Goal: Task Accomplishment & Management: Use online tool/utility

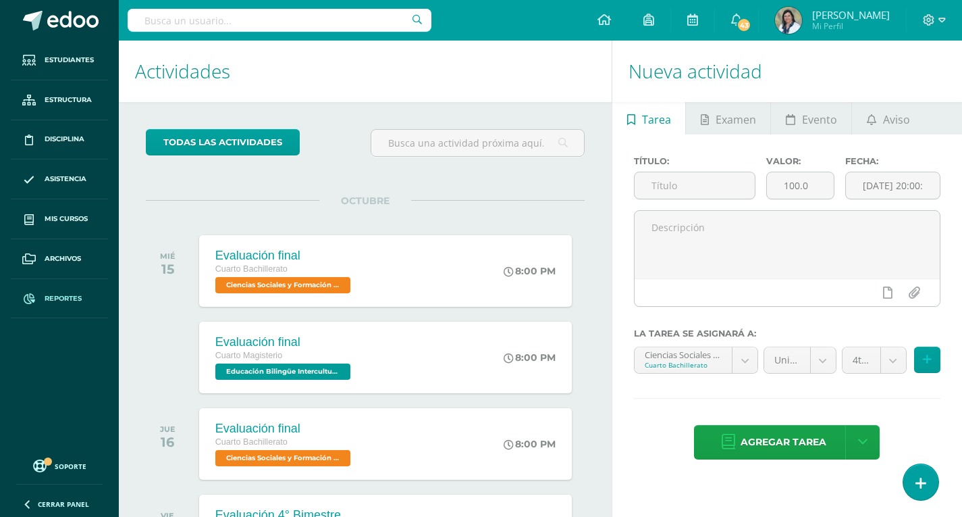
click at [63, 290] on link "Reportes" at bounding box center [59, 299] width 97 height 40
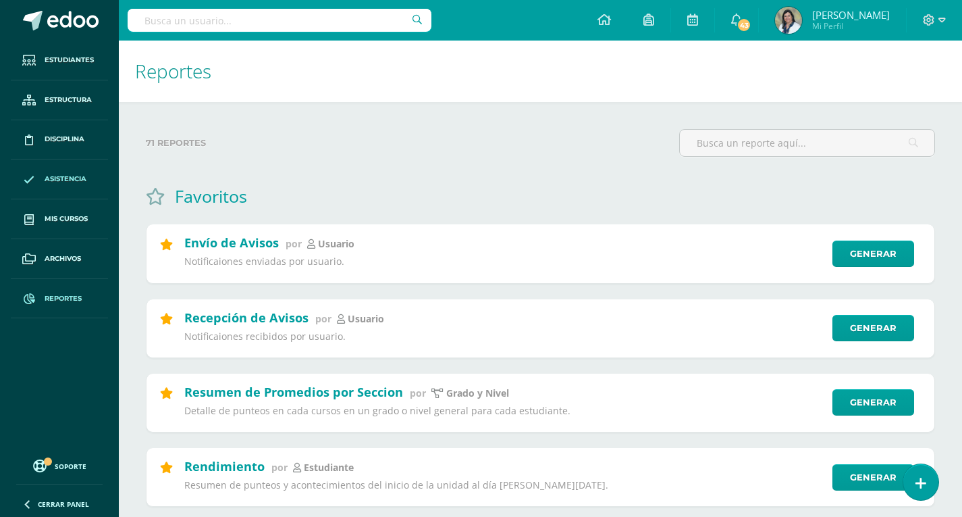
click at [55, 173] on link "Asistencia" at bounding box center [59, 179] width 97 height 40
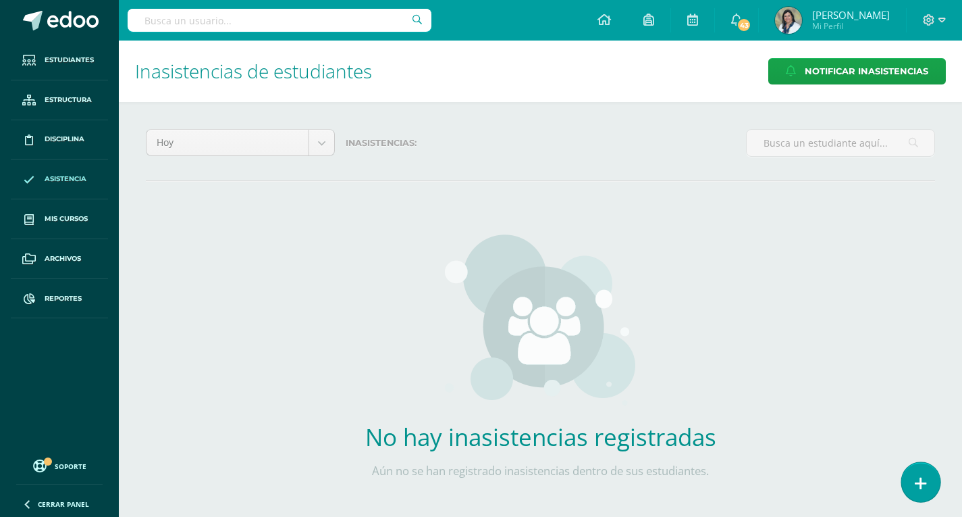
click at [919, 484] on icon at bounding box center [921, 483] width 12 height 16
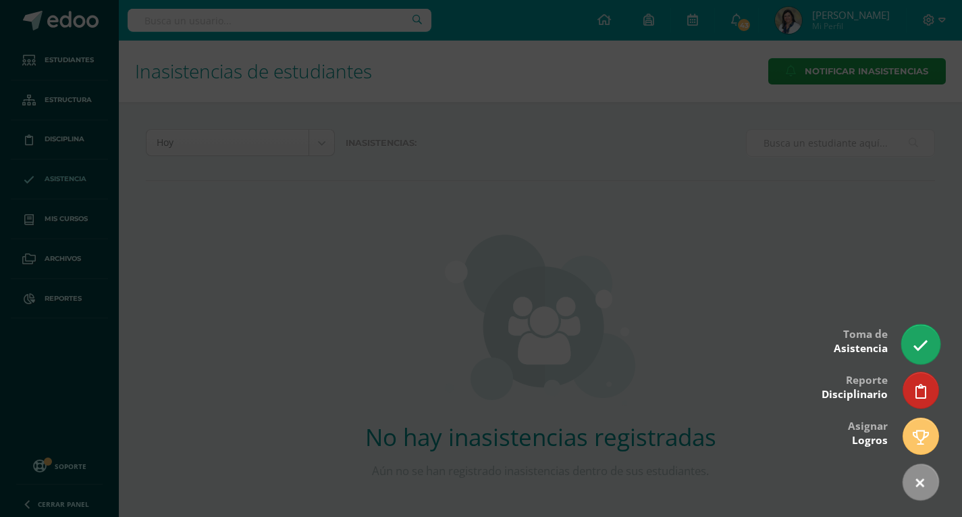
click at [926, 342] on icon at bounding box center [921, 346] width 16 height 16
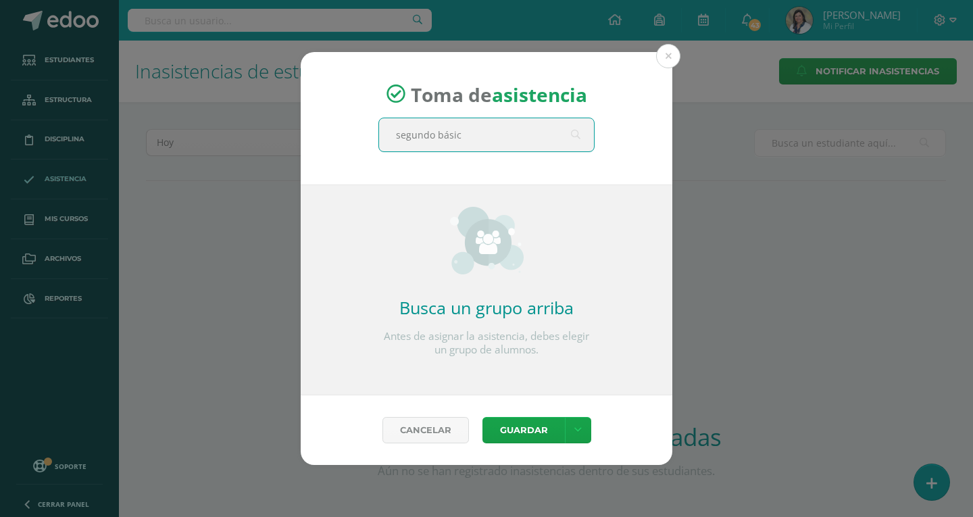
type input "segundo básico"
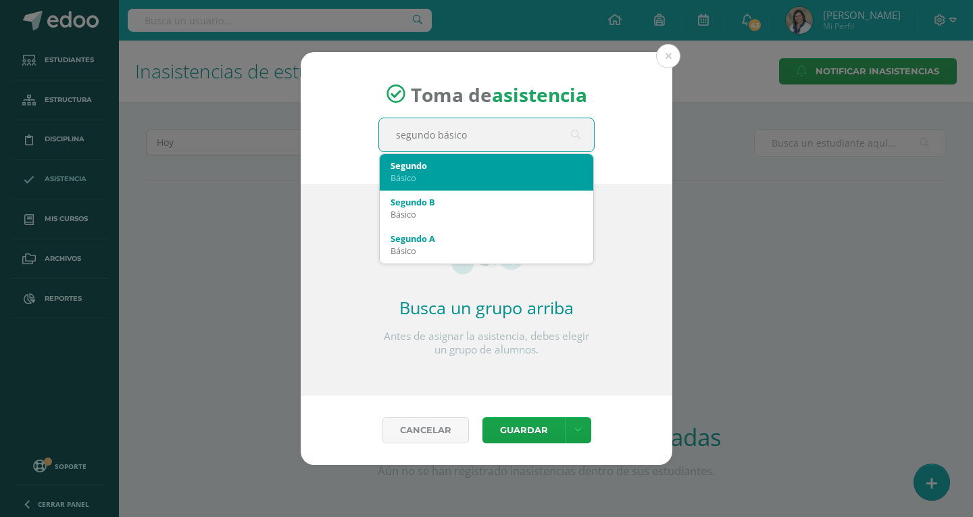
click at [460, 170] on div "Segundo" at bounding box center [486, 165] width 192 height 12
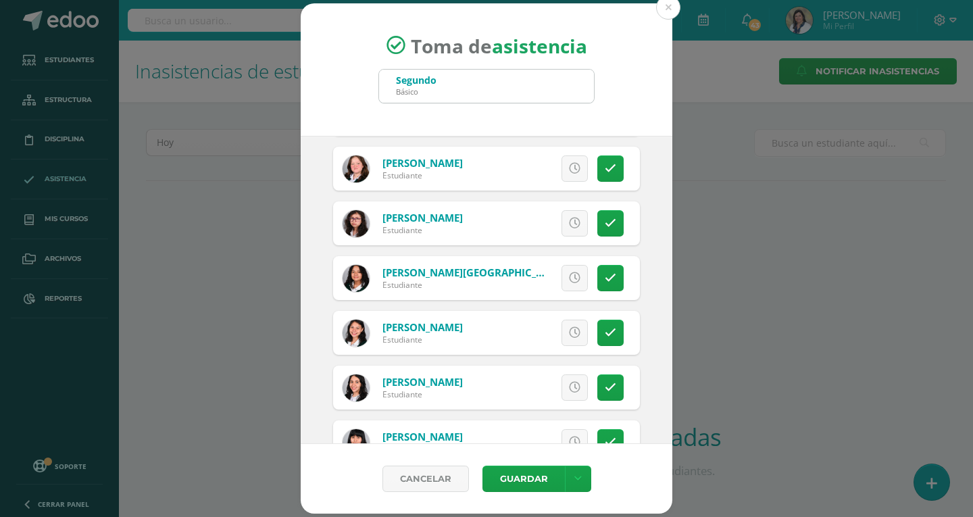
scroll to position [338, 0]
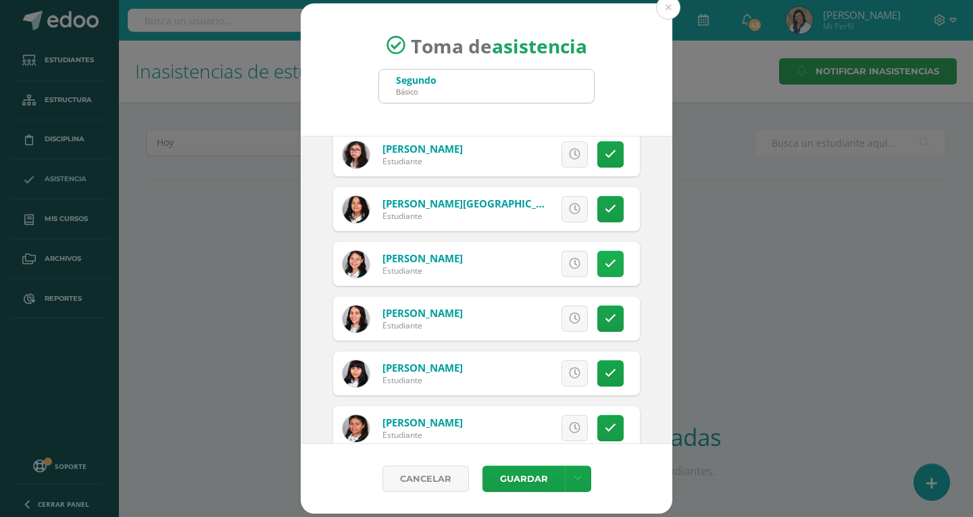
click at [605, 267] on icon at bounding box center [610, 263] width 11 height 11
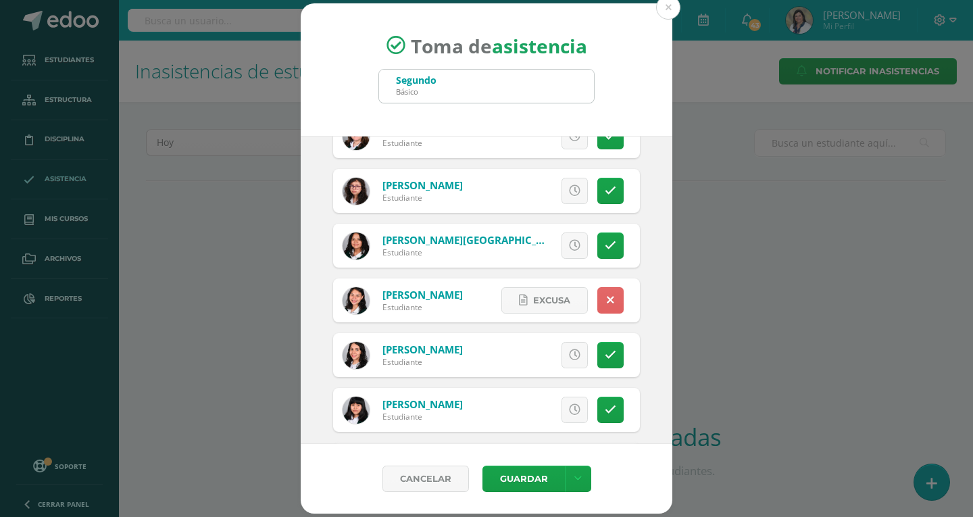
scroll to position [270, 0]
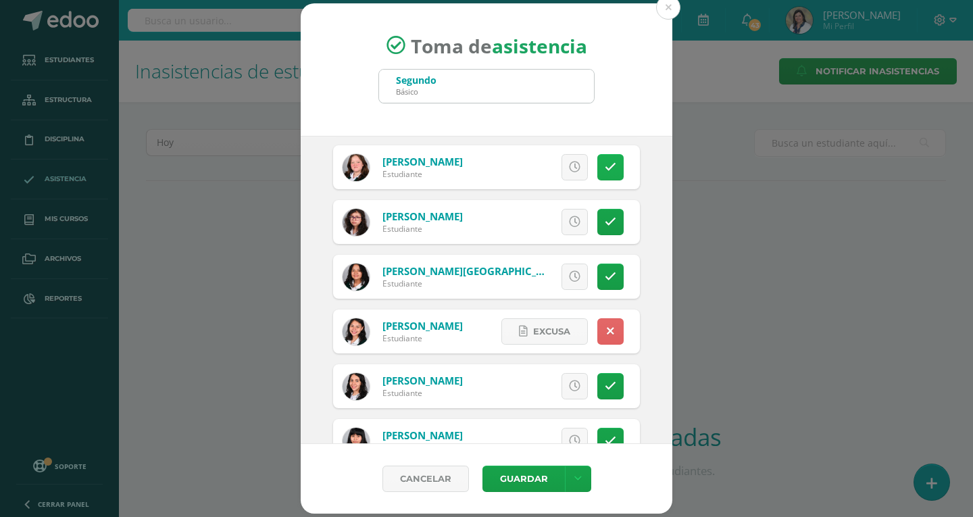
click at [605, 170] on icon at bounding box center [610, 166] width 11 height 11
click at [542, 170] on span "Excusa" at bounding box center [551, 167] width 37 height 25
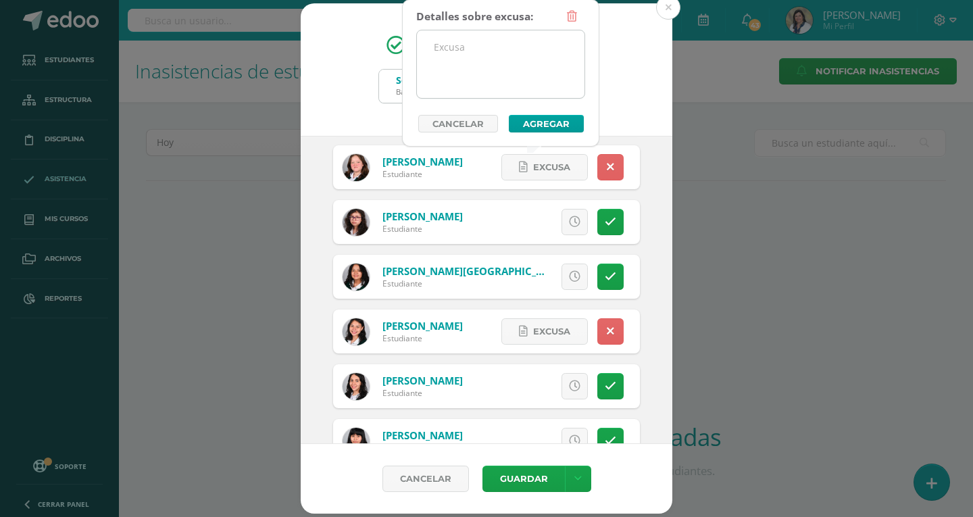
click at [504, 49] on textarea at bounding box center [501, 64] width 168 height 68
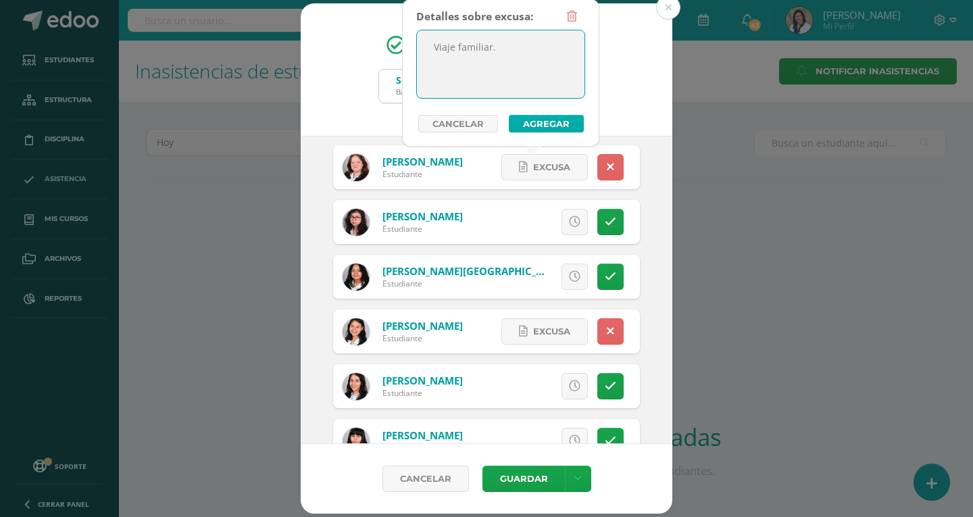
type textarea "Viaje familiar."
click at [525, 123] on button "Agregar" at bounding box center [546, 124] width 75 height 18
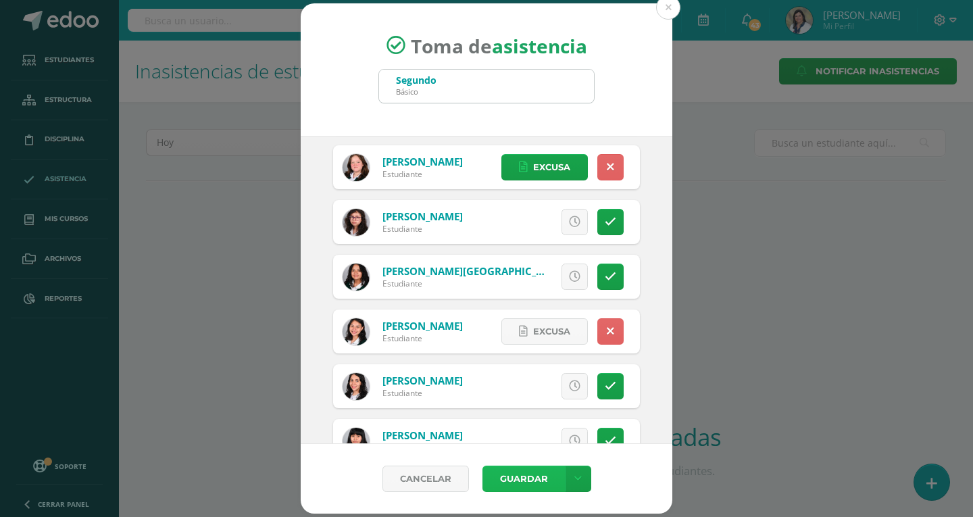
click at [507, 478] on button "Guardar" at bounding box center [523, 478] width 82 height 26
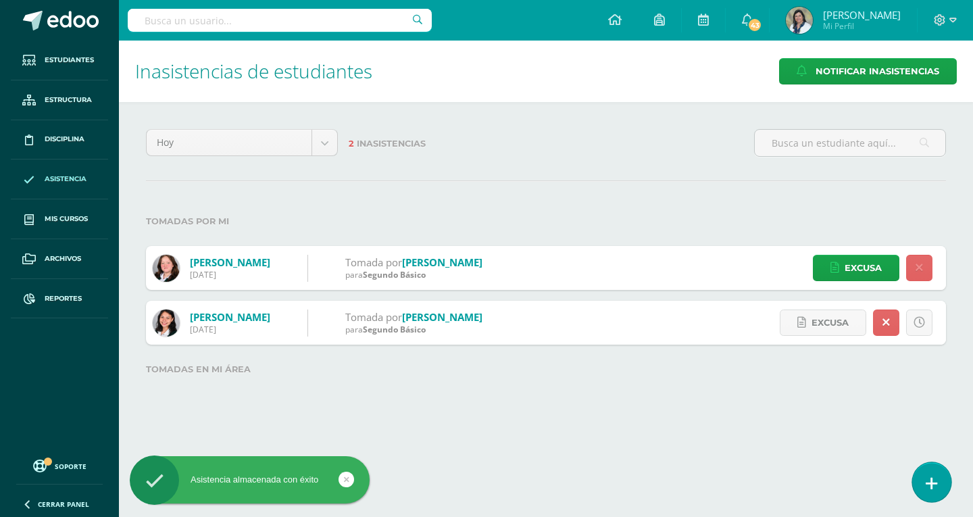
click at [935, 488] on icon at bounding box center [931, 483] width 12 height 16
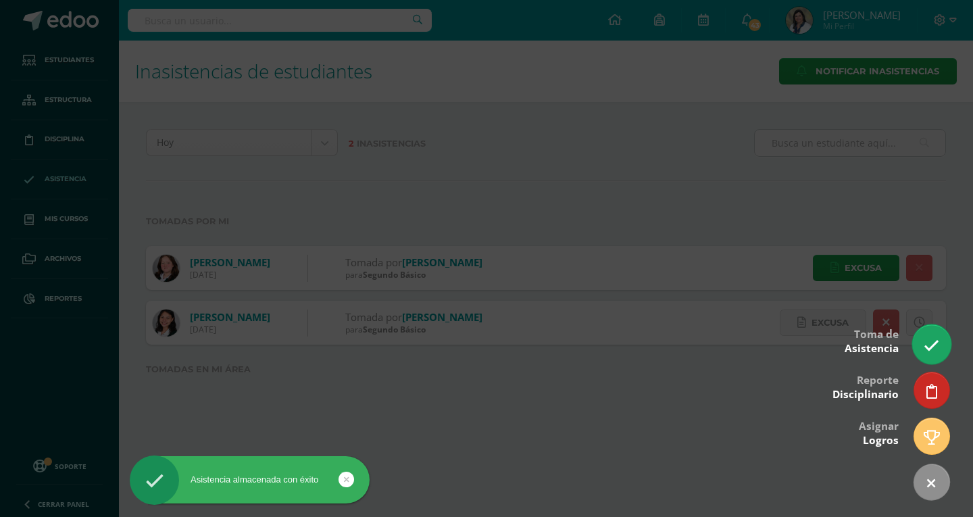
click at [942, 348] on link at bounding box center [931, 343] width 38 height 39
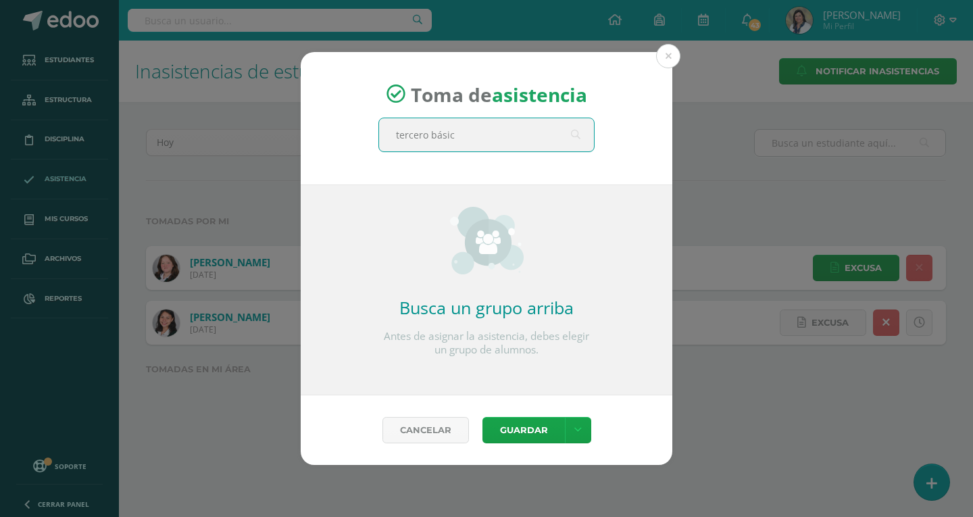
type input "tercero básico"
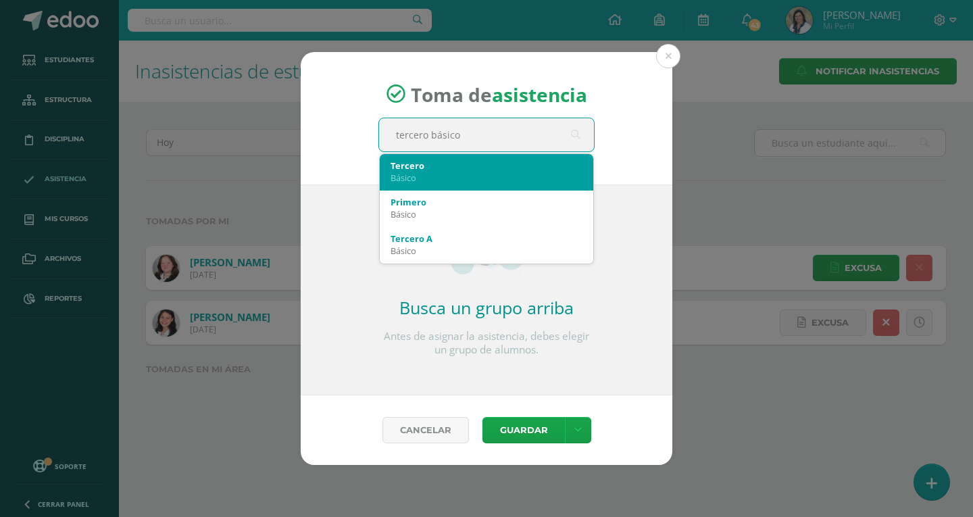
click at [421, 173] on div "Básico" at bounding box center [486, 178] width 192 height 12
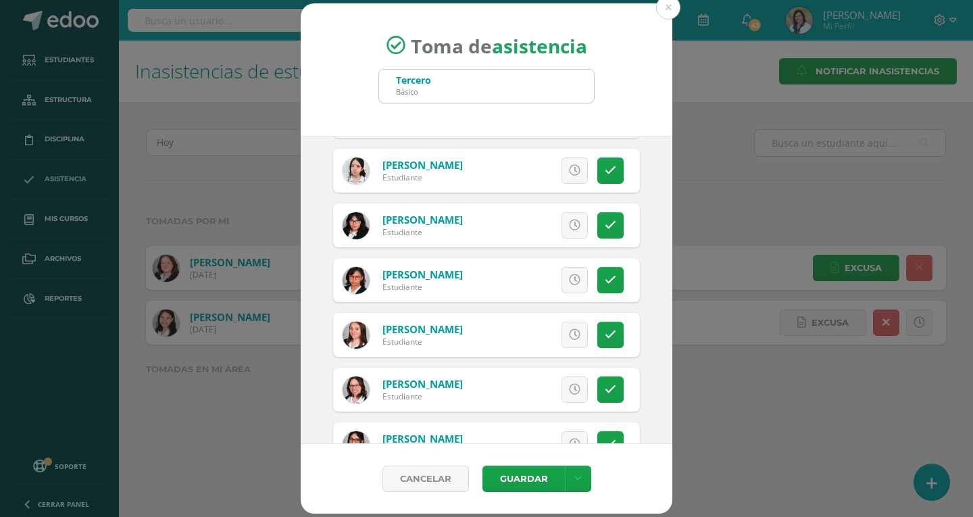
scroll to position [338, 0]
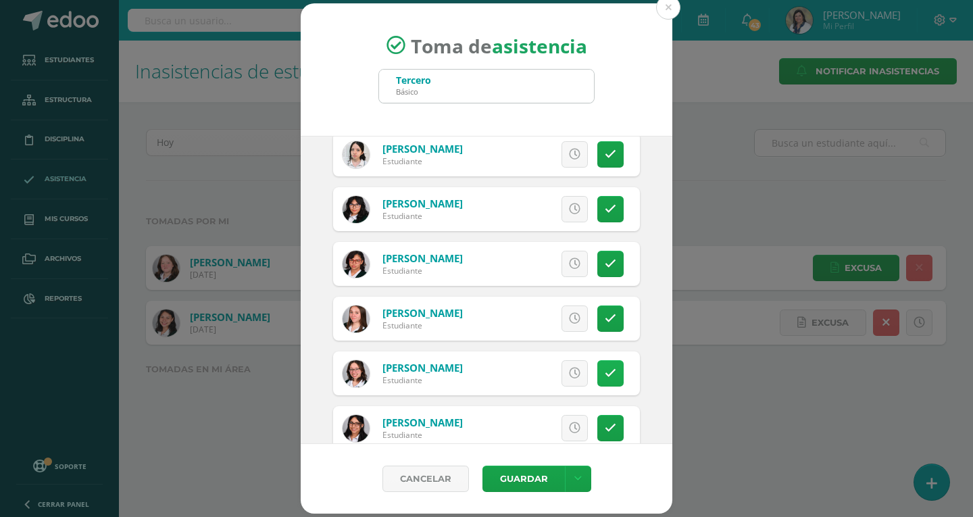
click at [605, 378] on icon at bounding box center [610, 372] width 11 height 11
click at [556, 381] on span "Excusa" at bounding box center [551, 373] width 37 height 25
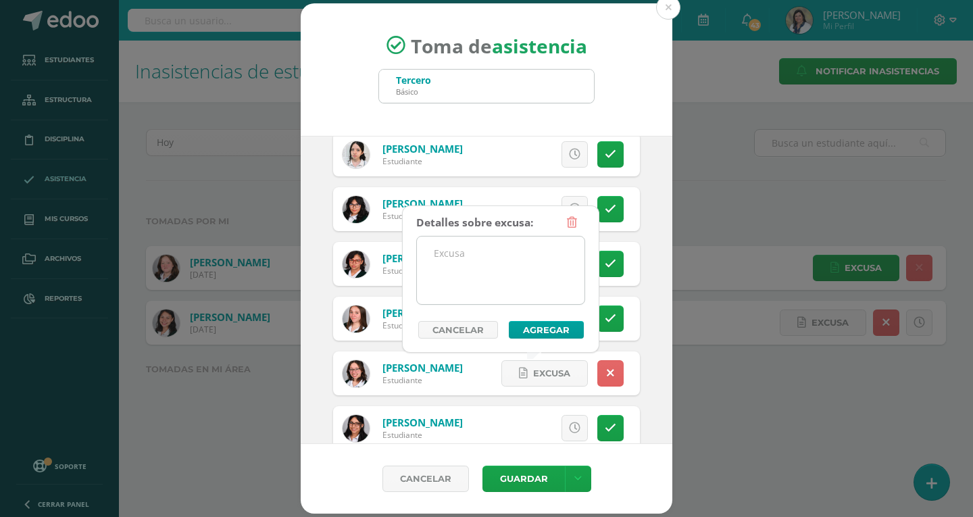
click at [509, 259] on textarea at bounding box center [501, 270] width 168 height 68
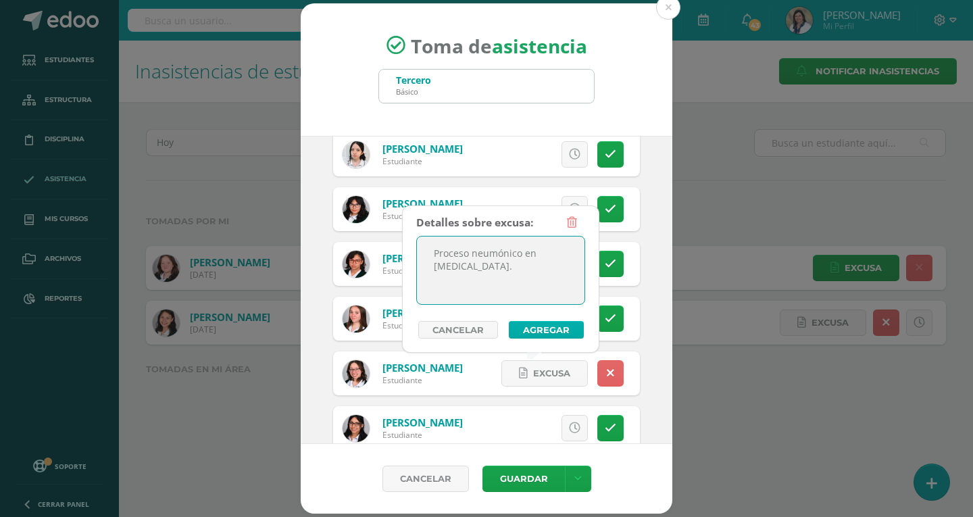
type textarea "Proceso neumónico en pulmón derecho."
click at [542, 322] on button "Agregar" at bounding box center [546, 330] width 75 height 18
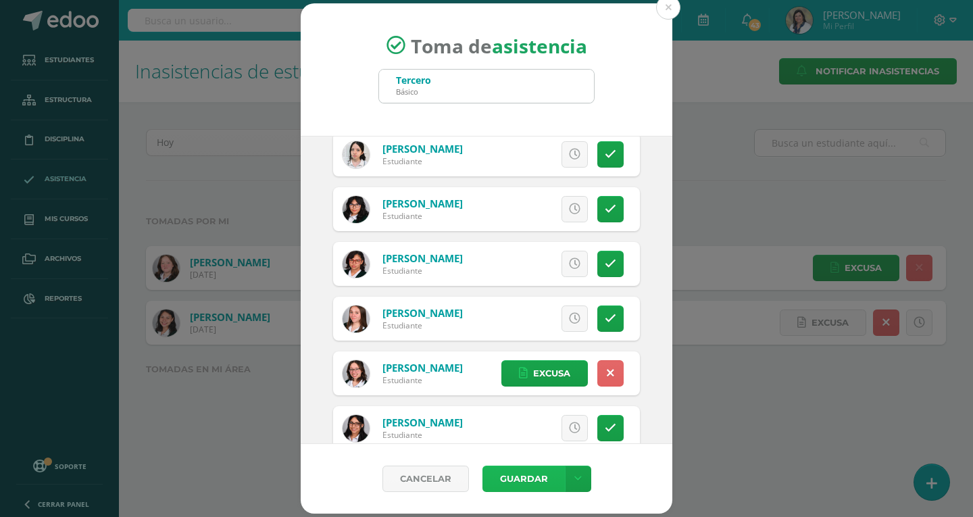
click at [523, 484] on button "Guardar" at bounding box center [523, 478] width 82 height 26
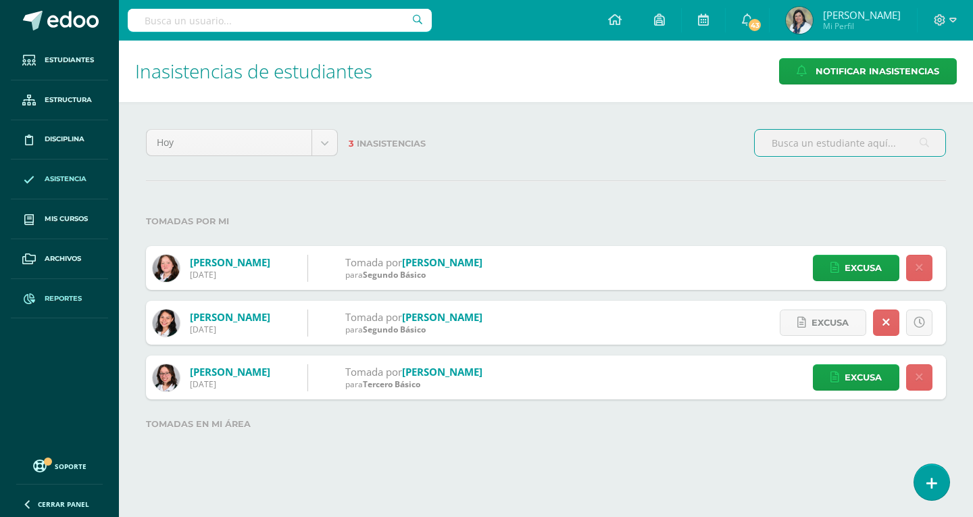
click at [61, 297] on span "Reportes" at bounding box center [63, 298] width 37 height 11
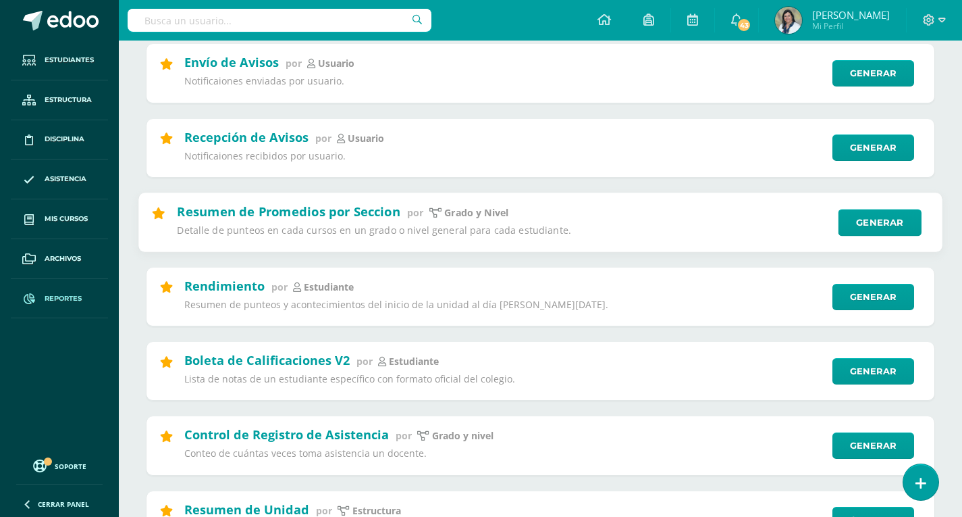
scroll to position [203, 0]
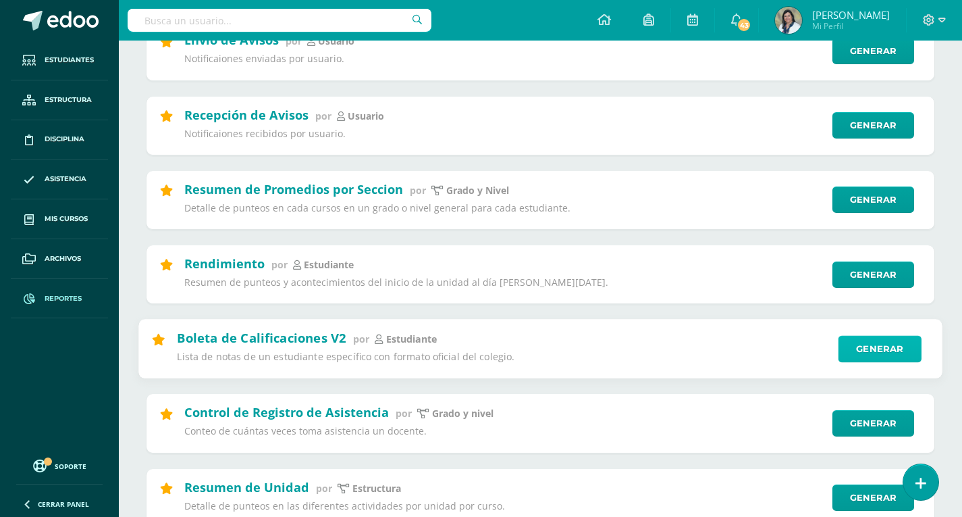
click at [893, 355] on link "Generar" at bounding box center [880, 348] width 83 height 27
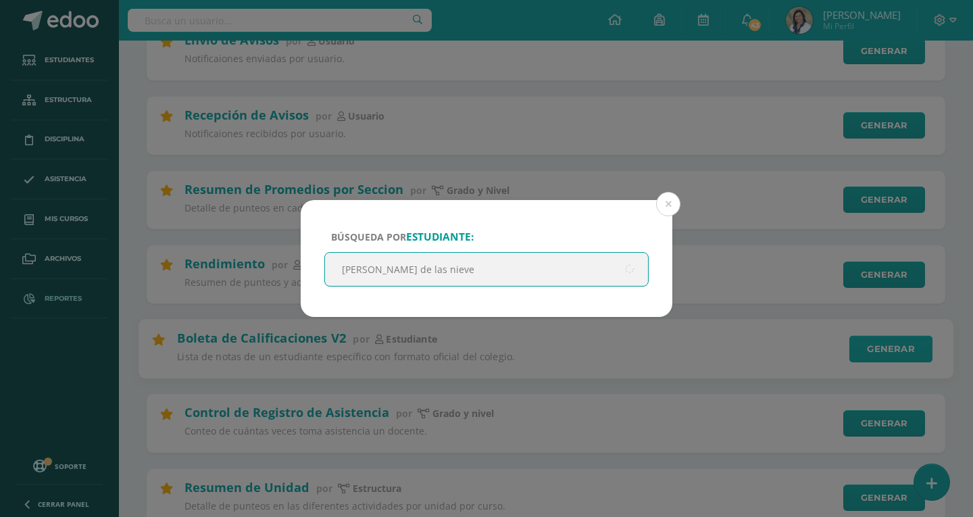
type input "[PERSON_NAME] de las [PERSON_NAME]"
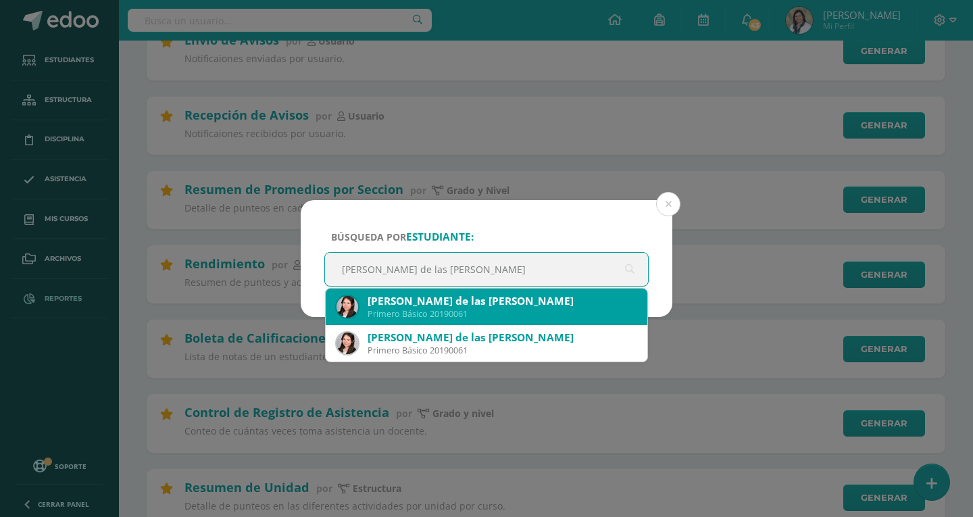
click at [461, 317] on div "Primero Básico 20190061" at bounding box center [501, 313] width 269 height 11
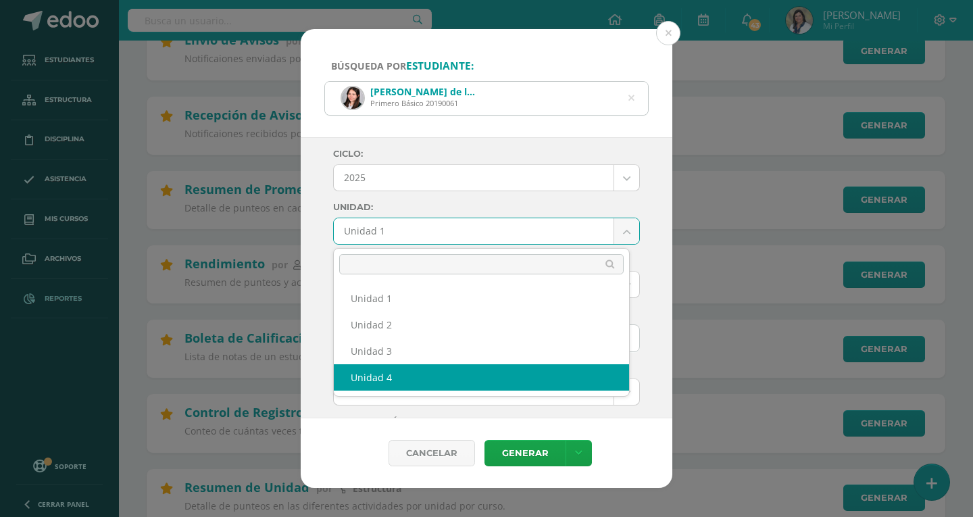
select select "Unidad 4"
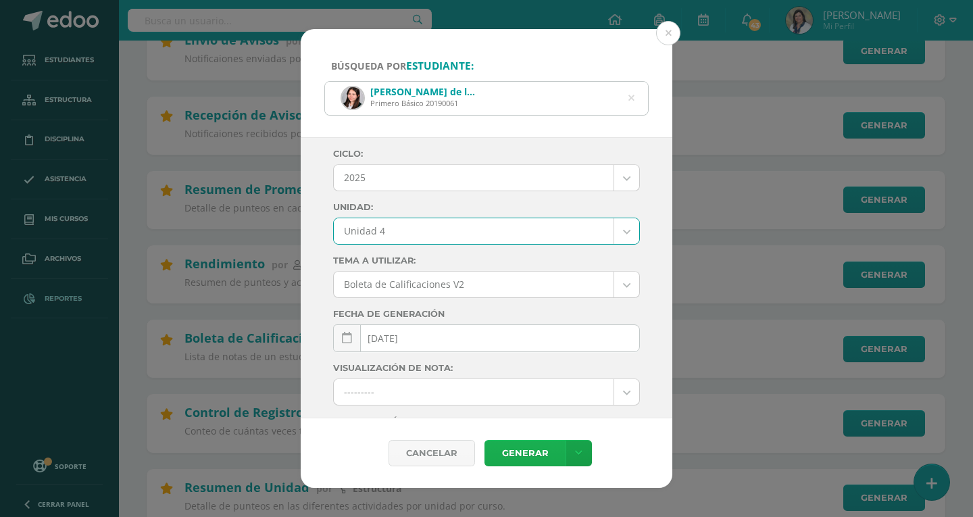
click at [523, 451] on link "Generar" at bounding box center [524, 453] width 81 height 26
drag, startPoint x: 666, startPoint y: 35, endPoint x: 659, endPoint y: 42, distance: 9.6
click at [666, 35] on button at bounding box center [668, 33] width 24 height 24
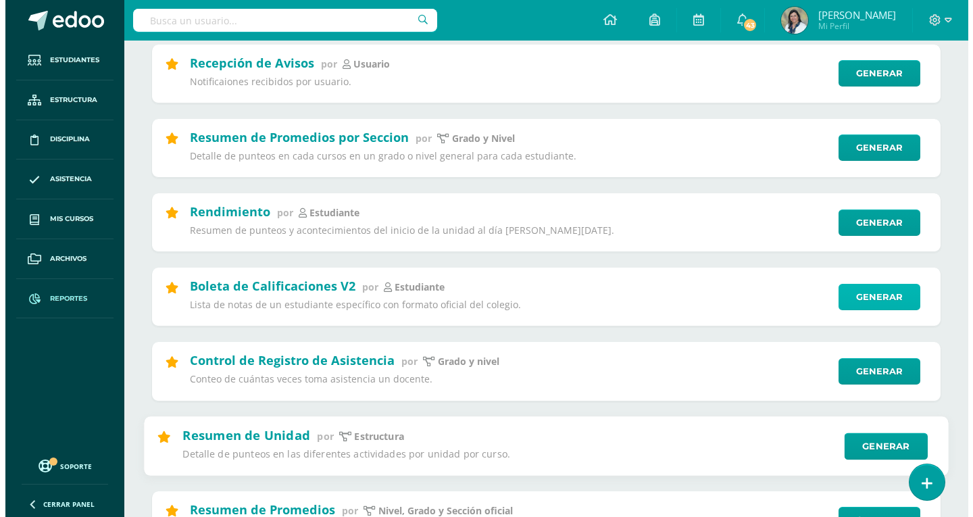
scroll to position [270, 0]
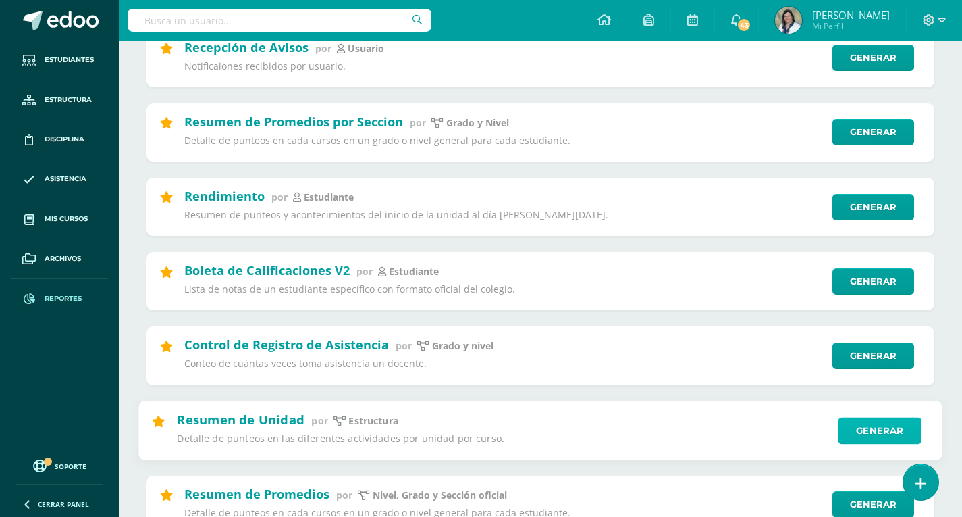
click at [856, 431] on link "Generar" at bounding box center [880, 430] width 83 height 27
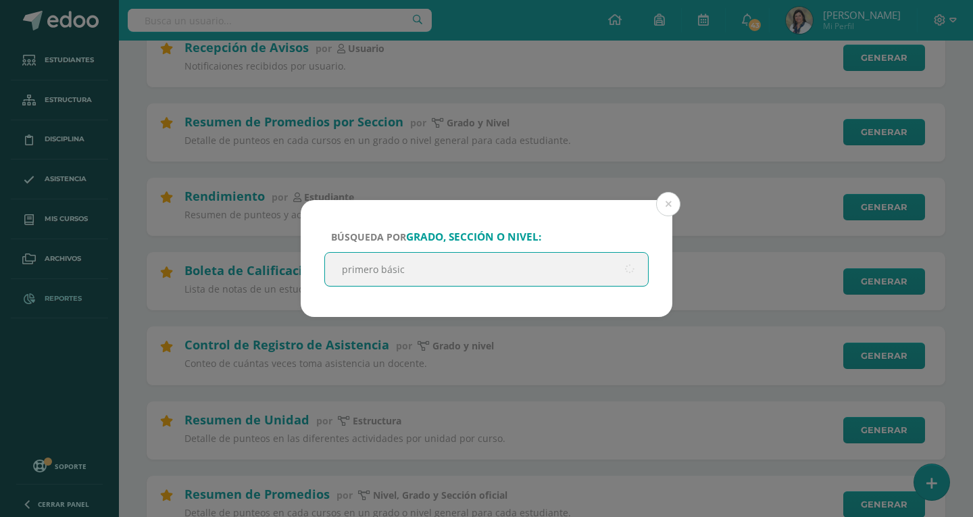
type input "primero básico"
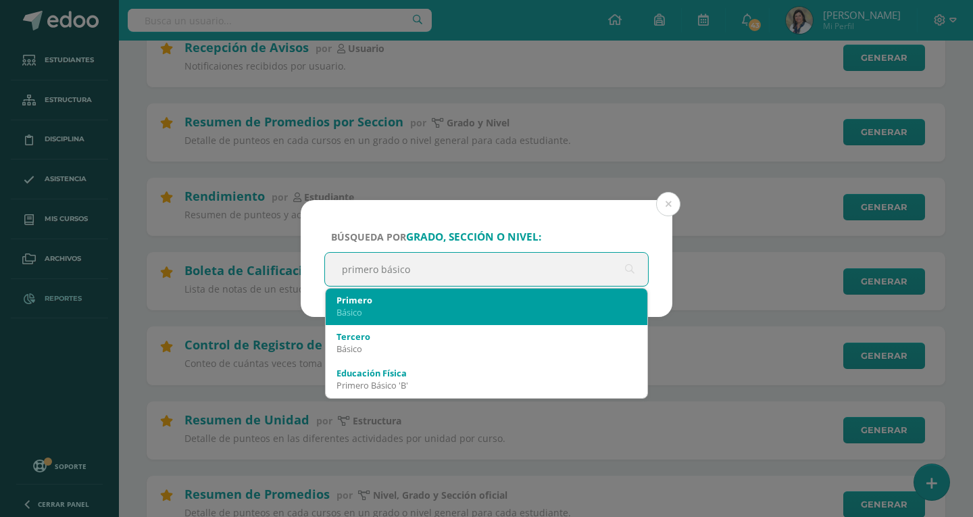
click at [361, 302] on div "Primero" at bounding box center [486, 300] width 300 height 12
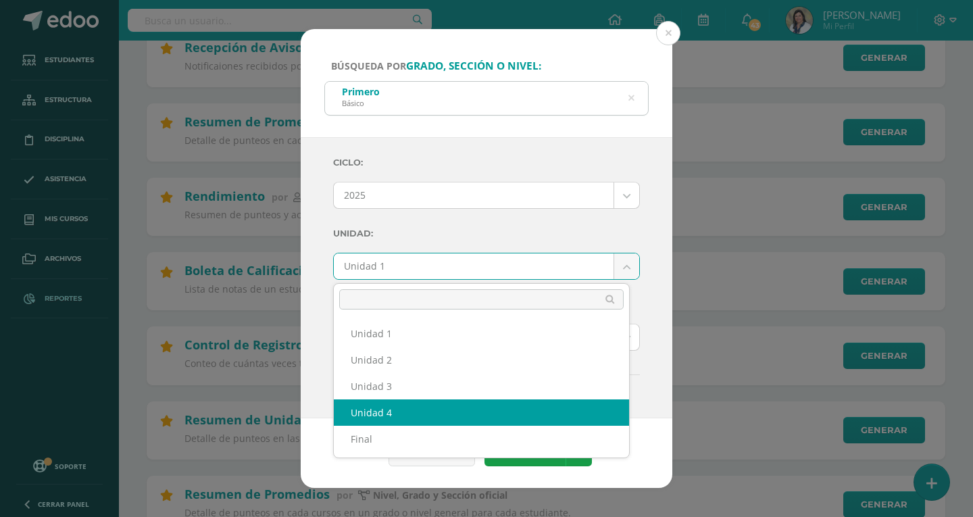
select select "Unidad 4"
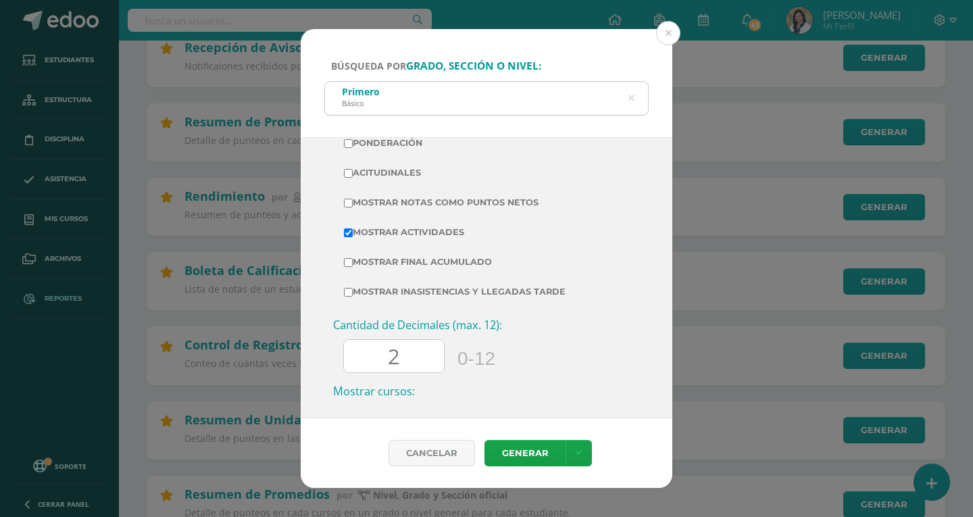
scroll to position [338, 0]
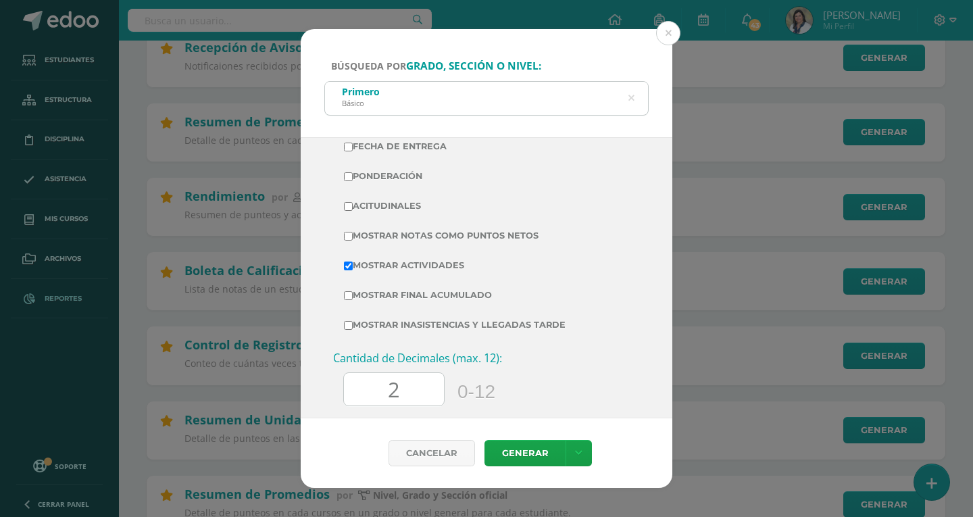
click at [349, 233] on input "Mostrar Notas Como Puntos Netos" at bounding box center [348, 236] width 9 height 9
checkbox input "true"
click at [413, 395] on input "2" at bounding box center [394, 389] width 100 height 33
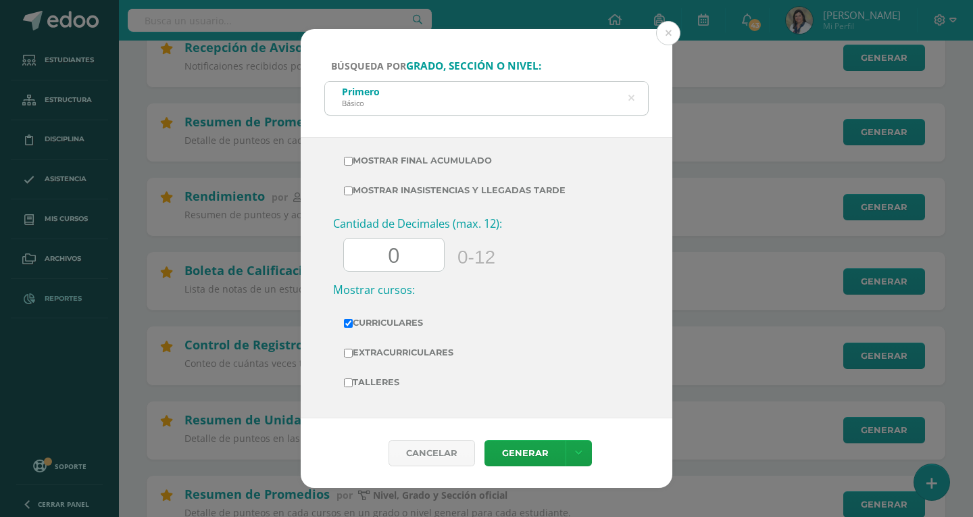
scroll to position [473, 0]
type input "0"
click at [510, 451] on link "Generar" at bounding box center [524, 453] width 81 height 26
